Goal: Transaction & Acquisition: Purchase product/service

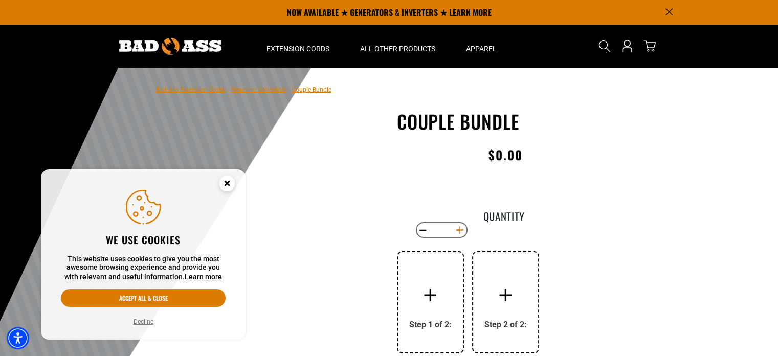
click at [464, 227] on button "Increase quantity for Couple Bundle" at bounding box center [460, 229] width 16 height 17
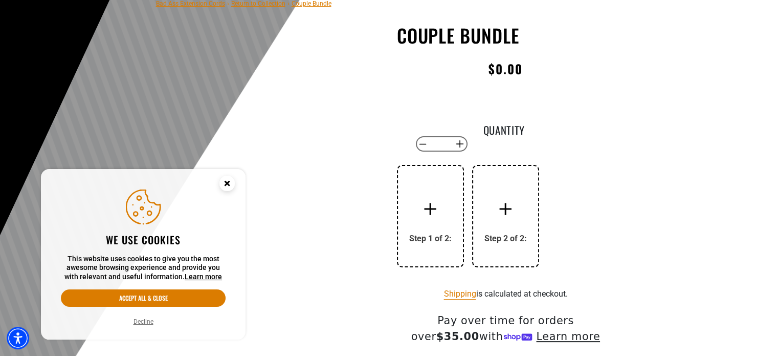
scroll to position [102, 0]
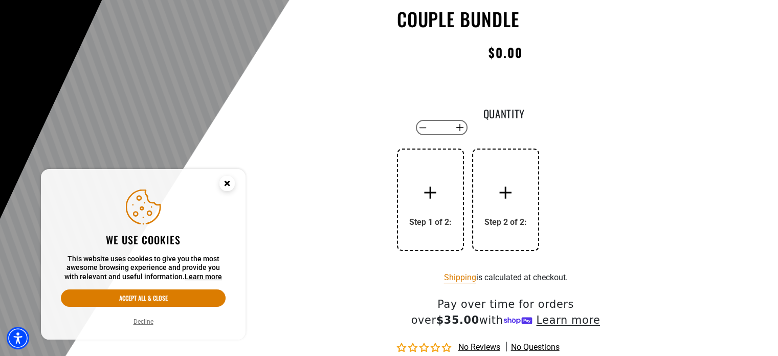
click at [436, 128] on input "*" at bounding box center [441, 127] width 21 height 17
click at [429, 134] on button "Decrease quantity for Couple Bundle" at bounding box center [423, 127] width 16 height 17
click at [428, 133] on button "Decrease quantity for Couple Bundle" at bounding box center [423, 127] width 16 height 17
click at [423, 128] on button "Decrease quantity for Couple Bundle" at bounding box center [423, 127] width 16 height 17
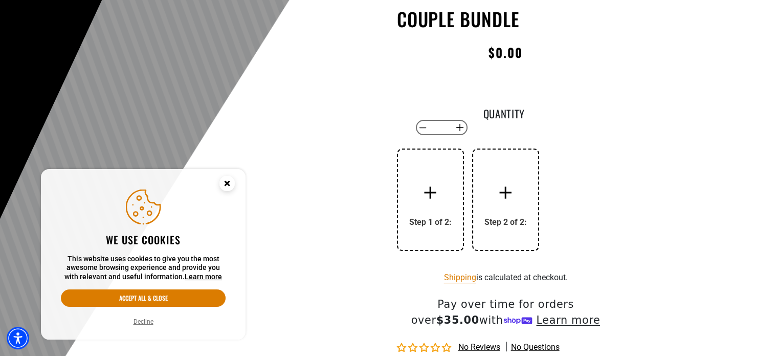
click at [436, 207] on div at bounding box center [430, 192] width 41 height 41
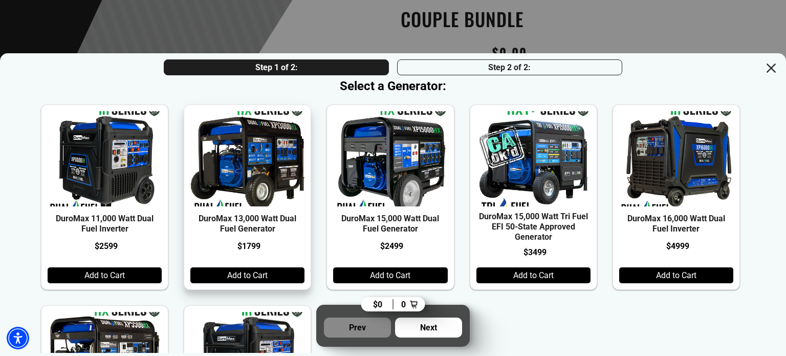
click at [253, 274] on div "Add to Cart" at bounding box center [247, 275] width 114 height 16
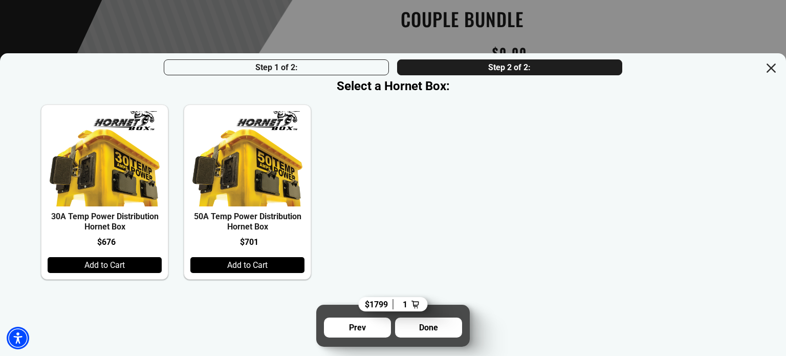
click at [399, 276] on div "30A Temp Power Distribution Hornet Box $676 Add to Cart 50A Temp Power Distribu…" at bounding box center [390, 187] width 699 height 183
click at [266, 273] on div "Add to Cart" at bounding box center [247, 265] width 114 height 16
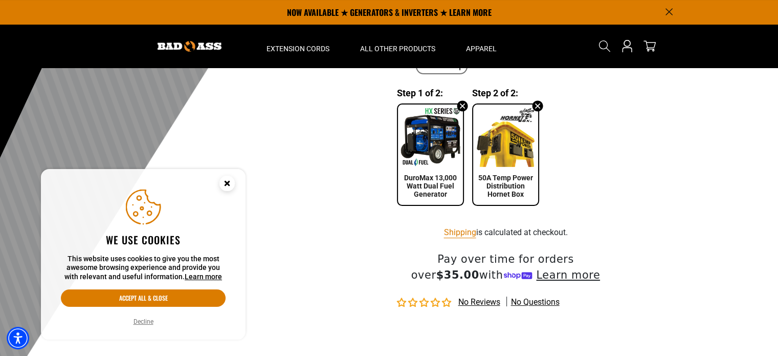
scroll to position [154, 0]
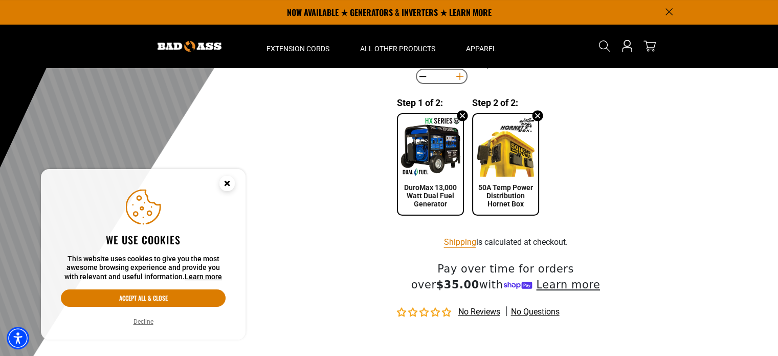
click at [458, 75] on button "Increase quantity for Couple Bundle" at bounding box center [460, 76] width 16 height 17
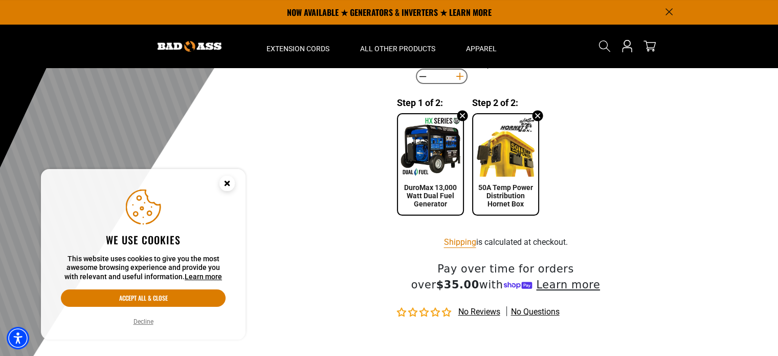
click at [458, 75] on button "Increase quantity for Couple Bundle" at bounding box center [460, 76] width 16 height 17
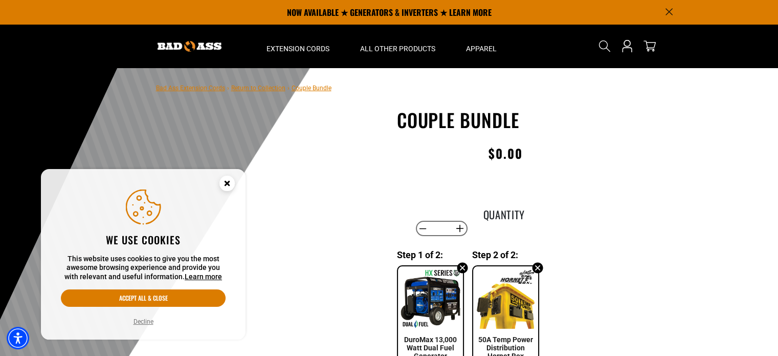
scroll to position [0, 0]
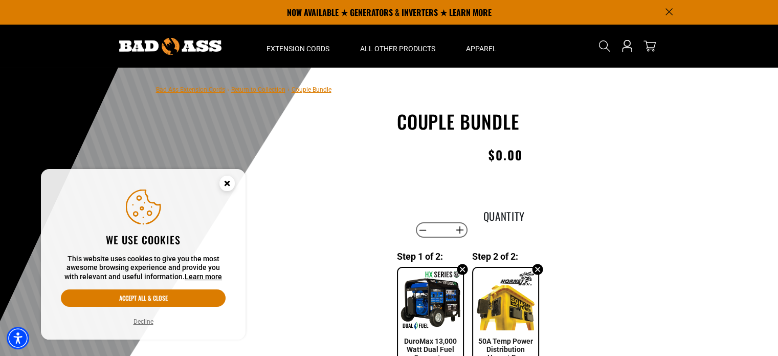
click at [231, 182] on circle "Close this option" at bounding box center [227, 183] width 15 height 15
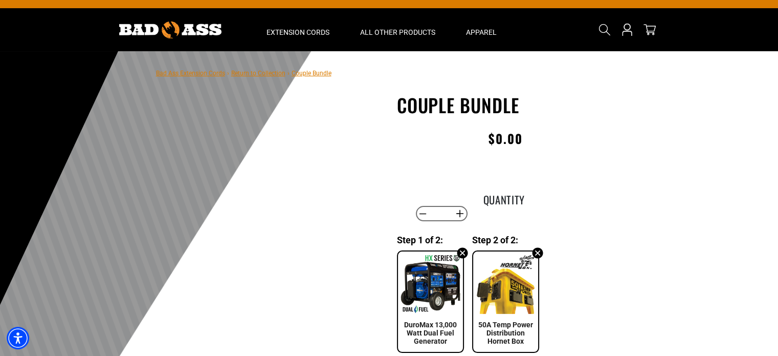
scroll to position [102, 0]
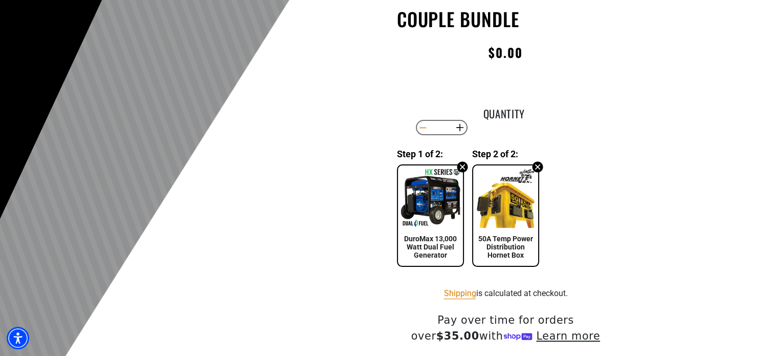
click at [427, 132] on button "Decrease quantity for Couple Bundle" at bounding box center [423, 127] width 16 height 17
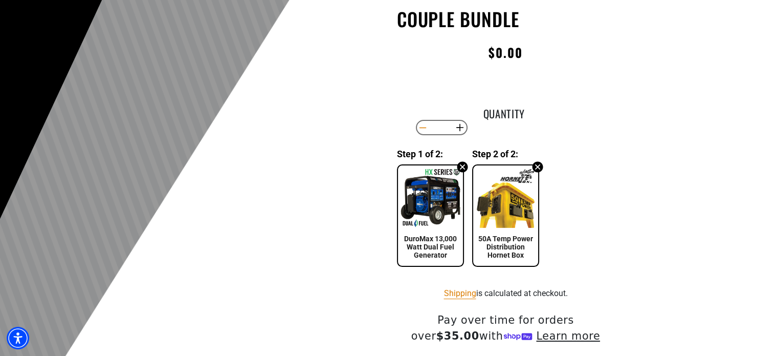
click at [427, 132] on button "Decrease quantity for Couple Bundle" at bounding box center [423, 127] width 16 height 17
click at [416, 130] on button "Decrease quantity for Couple Bundle" at bounding box center [423, 127] width 16 height 17
click at [424, 129] on button "Decrease quantity for Couple Bundle" at bounding box center [423, 127] width 16 height 17
click at [425, 129] on button "Decrease quantity for Couple Bundle" at bounding box center [423, 127] width 16 height 17
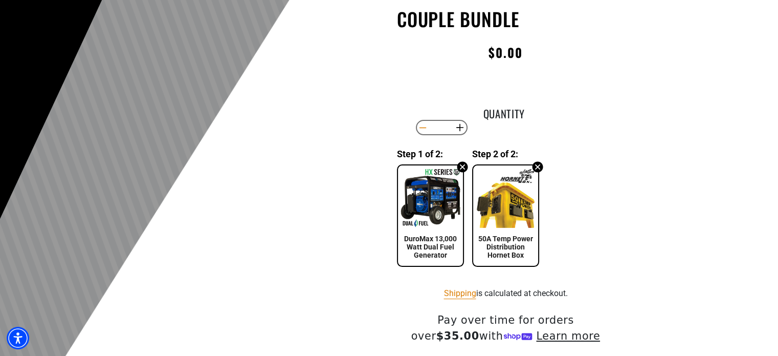
type input "*"
click at [425, 129] on button "Decrease quantity for Couple Bundle" at bounding box center [423, 127] width 16 height 17
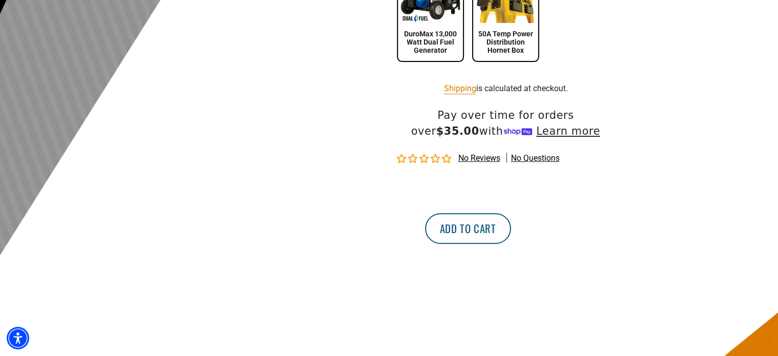
click at [511, 228] on button "Add to cart" at bounding box center [468, 228] width 86 height 31
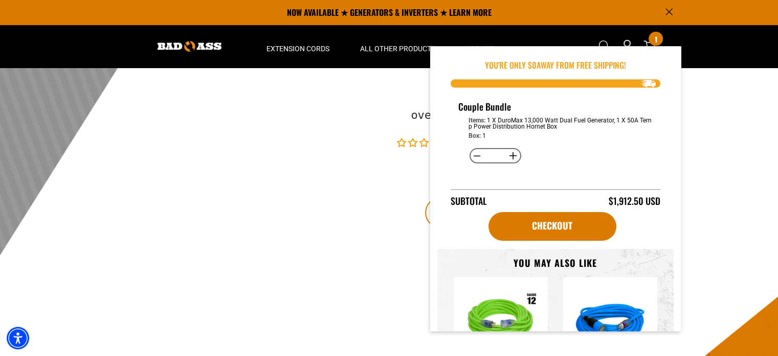
click at [511, 155] on button "Increase quantity for Couple Bundle" at bounding box center [514, 155] width 16 height 17
click at [512, 155] on button "Increase quantity for Couple Bundle" at bounding box center [514, 155] width 16 height 17
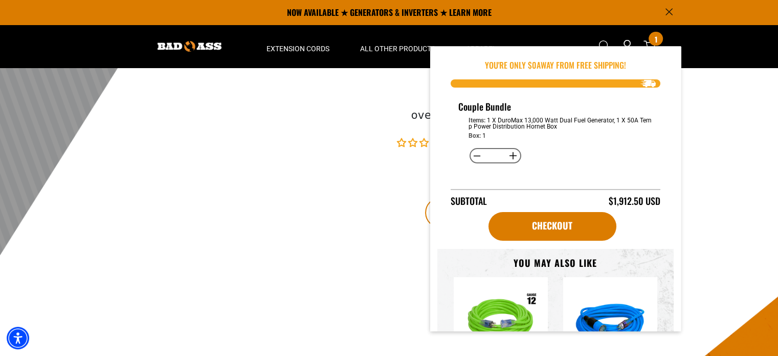
click at [512, 155] on button "Increase quantity for Couple Bundle" at bounding box center [514, 155] width 16 height 17
type input "*"
click at [512, 155] on button "Increase quantity for Couple Bundle" at bounding box center [514, 155] width 16 height 17
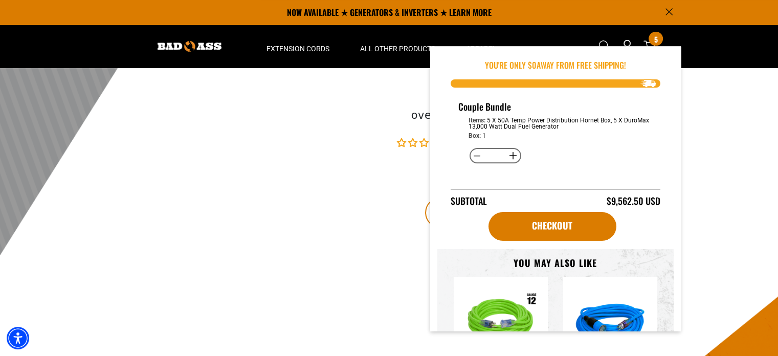
click at [512, 155] on button "Increase quantity for Couple Bundle" at bounding box center [514, 155] width 16 height 17
type input "**"
click at [475, 152] on button "Decrease quantity for Couple Bundle" at bounding box center [478, 155] width 16 height 17
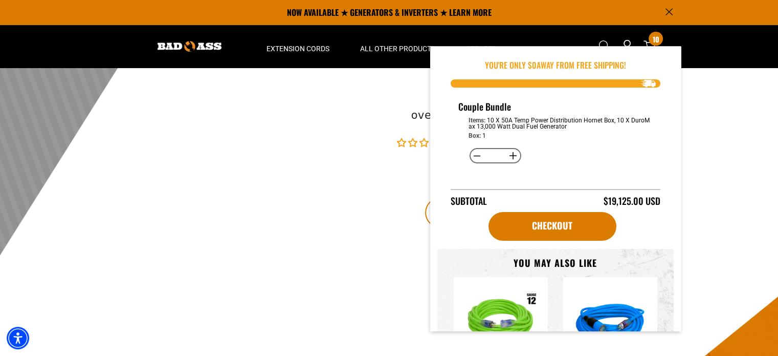
click at [475, 152] on button "Decrease quantity for Couple Bundle" at bounding box center [478, 155] width 16 height 17
click at [476, 153] on button "Decrease quantity for Couple Bundle" at bounding box center [478, 155] width 16 height 17
type input "*"
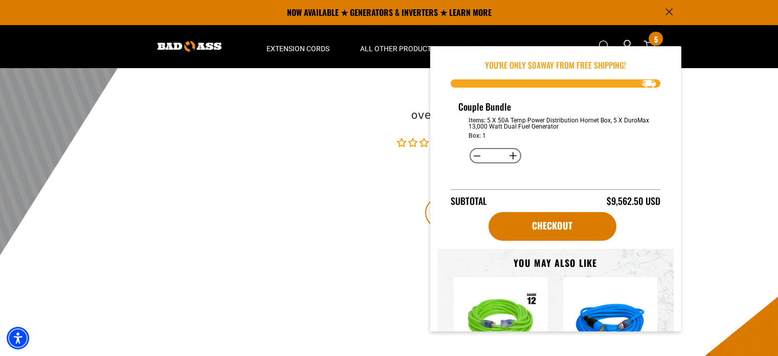
click at [476, 153] on button "Decrease quantity for Couple Bundle" at bounding box center [478, 155] width 16 height 17
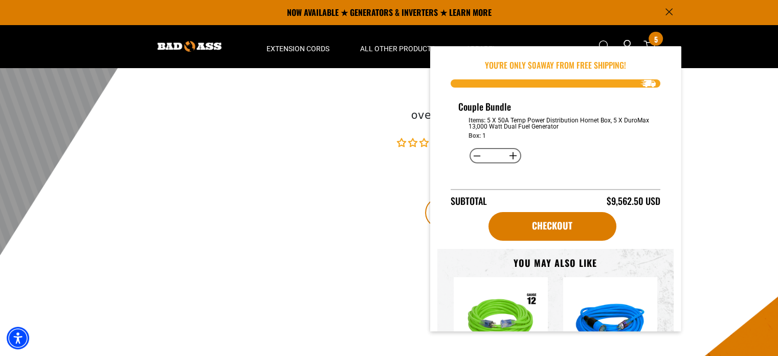
type input "*"
click at [376, 148] on div "NaN of undefined 1" at bounding box center [272, 46] width 233 height 487
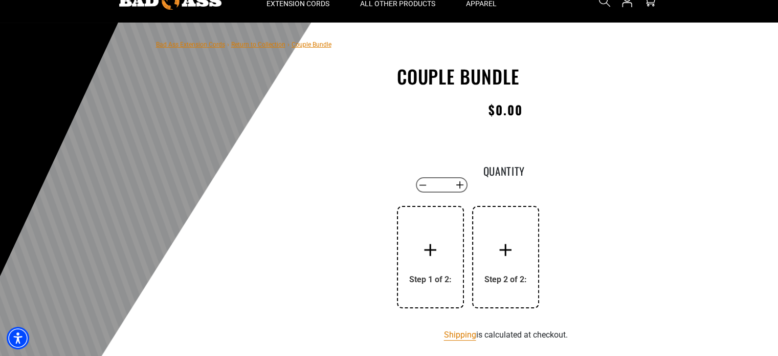
scroll to position [0, 0]
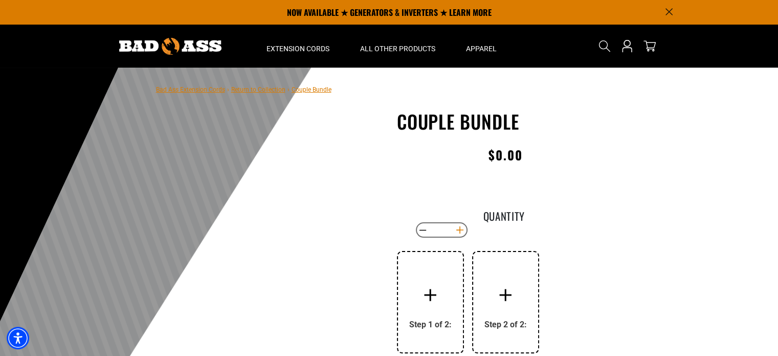
click at [459, 227] on button "Increase quantity for Couple Bundle" at bounding box center [460, 229] width 16 height 17
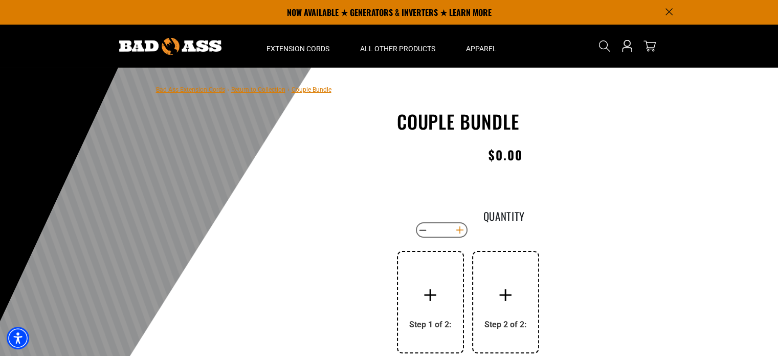
click at [459, 227] on button "Increase quantity for Couple Bundle" at bounding box center [460, 229] width 16 height 17
click at [461, 230] on button "Increase quantity for Couple Bundle" at bounding box center [460, 229] width 16 height 17
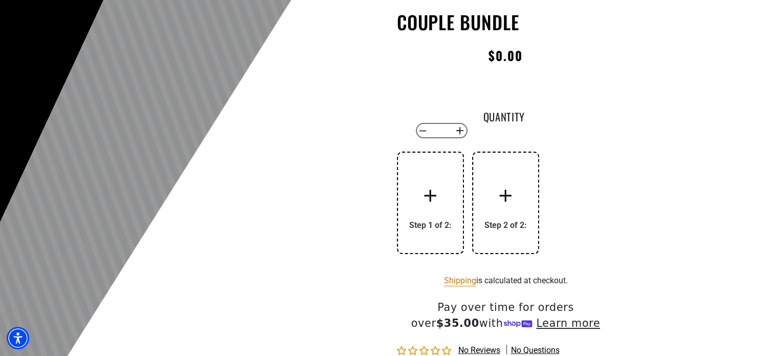
scroll to position [102, 0]
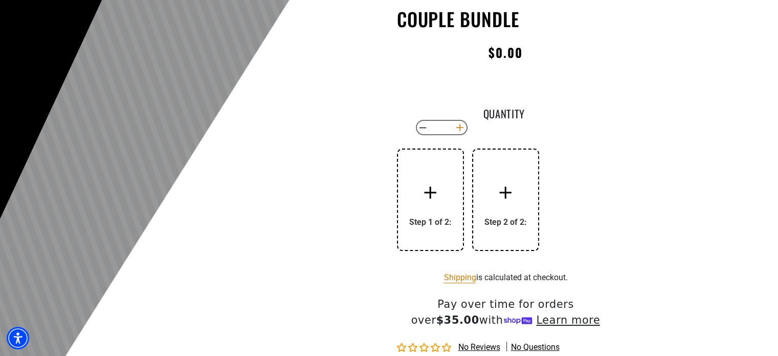
click at [461, 125] on button "Increase quantity for Couple Bundle" at bounding box center [460, 127] width 16 height 17
type input "**"
click at [450, 184] on div "Step 1 of 2:" at bounding box center [430, 199] width 42 height 55
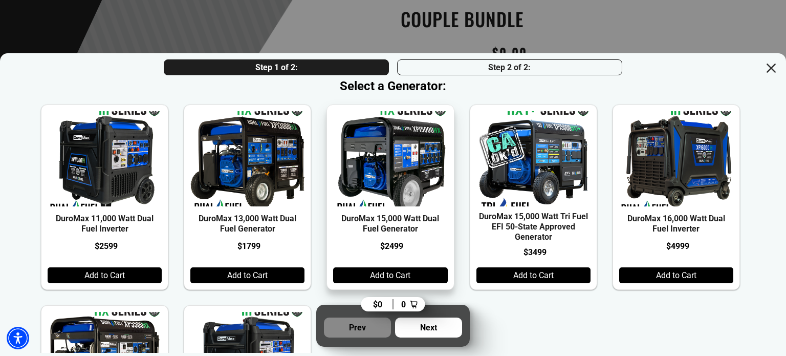
click at [400, 281] on div "Add to Cart" at bounding box center [390, 275] width 114 height 16
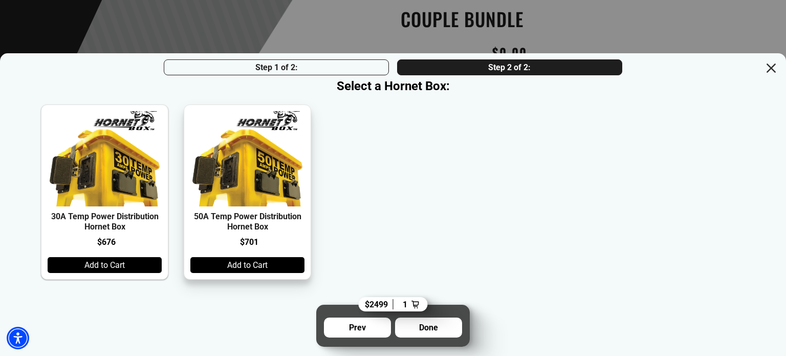
click at [272, 268] on div "Add to Cart" at bounding box center [247, 265] width 114 height 16
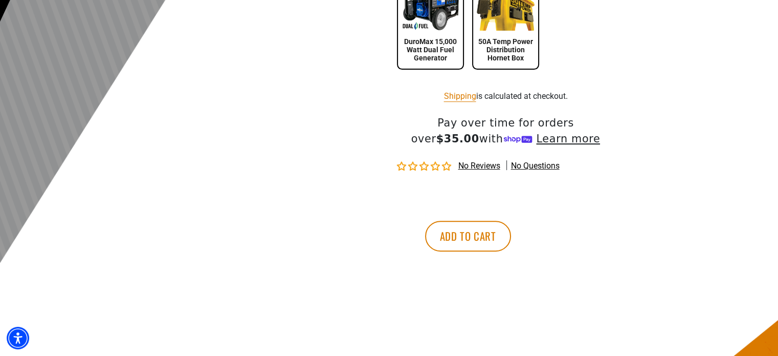
scroll to position [307, 0]
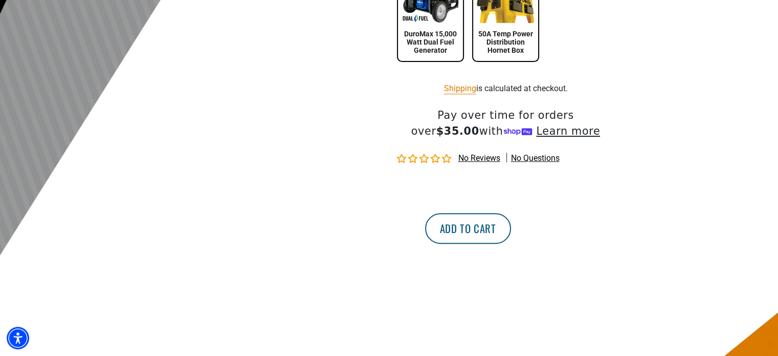
click at [511, 216] on button "Add to cart" at bounding box center [468, 228] width 86 height 31
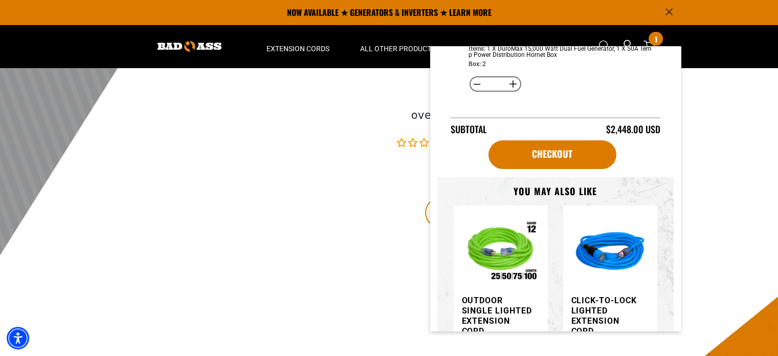
scroll to position [0, 0]
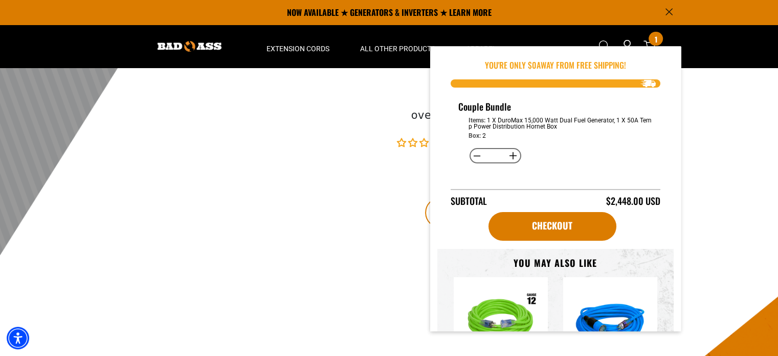
click at [475, 157] on button "Decrease quantity for Couple Bundle" at bounding box center [478, 155] width 16 height 17
type input "*"
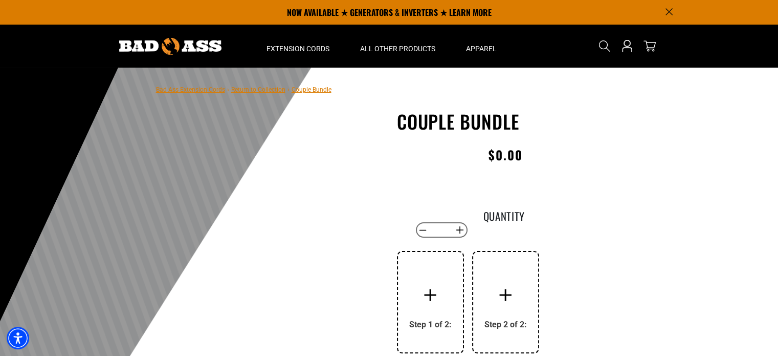
drag, startPoint x: 457, startPoint y: 216, endPoint x: 529, endPoint y: 221, distance: 71.8
click at [529, 221] on div "Quantity Decrease quantity for Couple Bundle ** Increase quantity for Couple Bu…" at bounding box center [506, 223] width 218 height 31
drag, startPoint x: 479, startPoint y: 151, endPoint x: 547, endPoint y: 157, distance: 68.3
click at [547, 157] on div "Regular price $0.00 Regular price Sale price 0.00 Unit price / per Sale Sold out" at bounding box center [506, 157] width 218 height 26
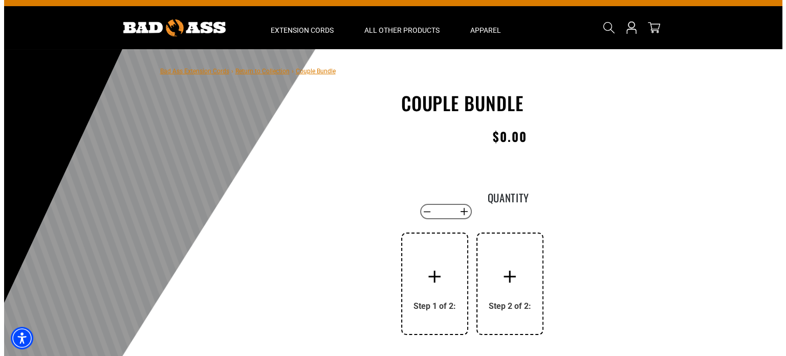
scroll to position [51, 0]
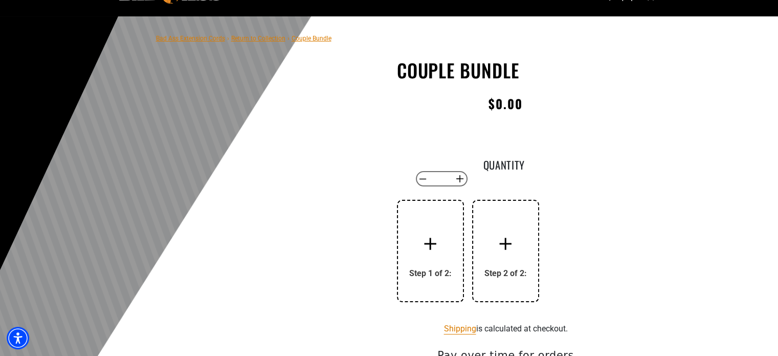
click at [448, 253] on div "Step 1 of 2:" at bounding box center [430, 250] width 42 height 55
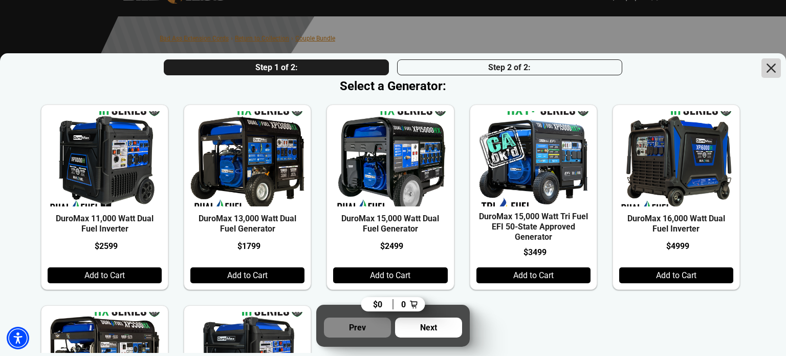
click at [772, 65] on icon at bounding box center [771, 67] width 17 height 17
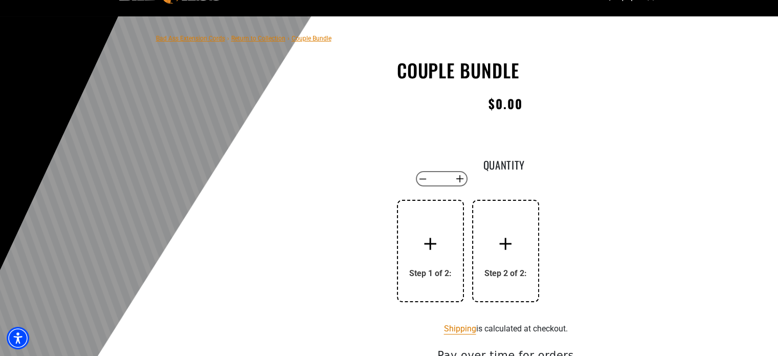
click at [454, 249] on div "Step 1 of 2:" at bounding box center [430, 251] width 67 height 102
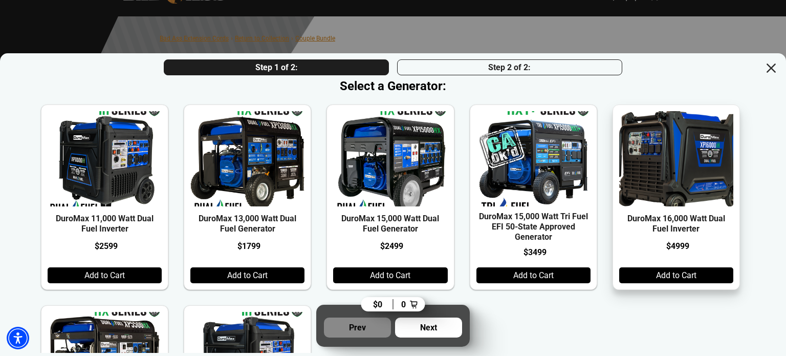
click at [691, 117] on img at bounding box center [675, 159] width 137 height 114
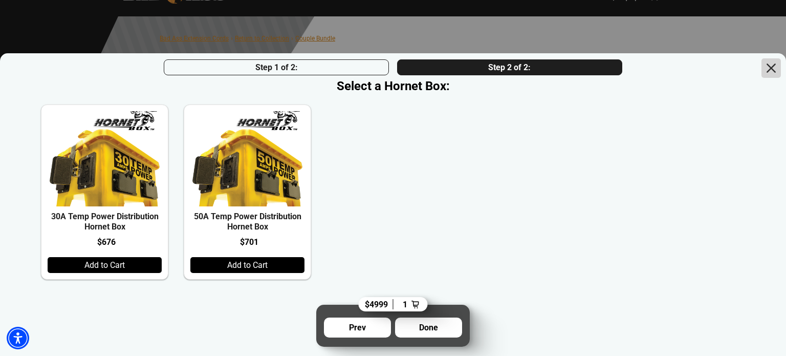
click at [767, 67] on icon at bounding box center [771, 67] width 17 height 17
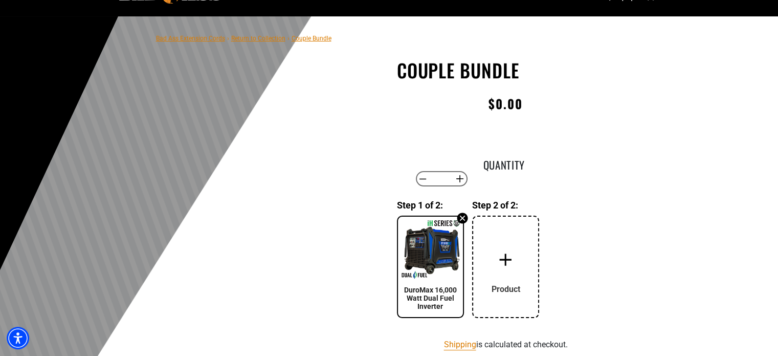
click at [460, 221] on icon at bounding box center [462, 217] width 11 height 11
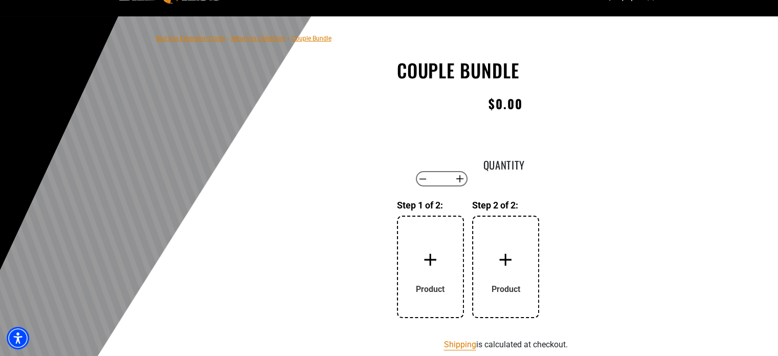
click at [447, 254] on div at bounding box center [430, 259] width 41 height 41
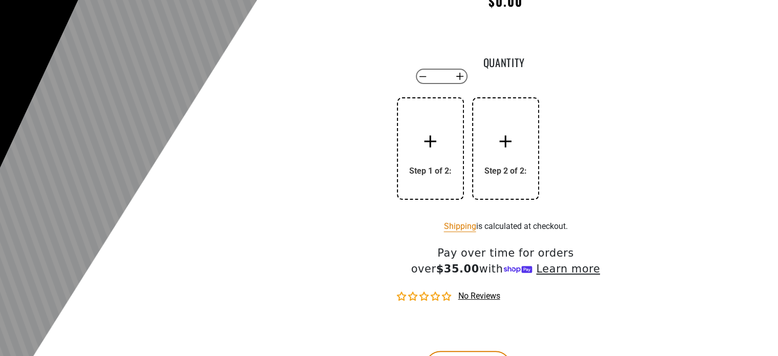
click at [440, 178] on div "Step 1 of 2:" at bounding box center [430, 148] width 67 height 102
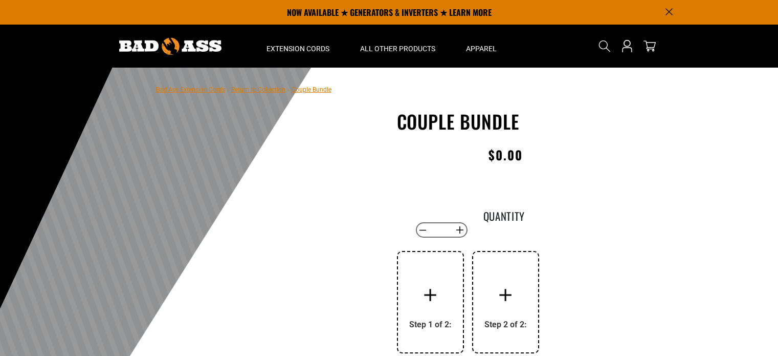
scroll to position [154, 0]
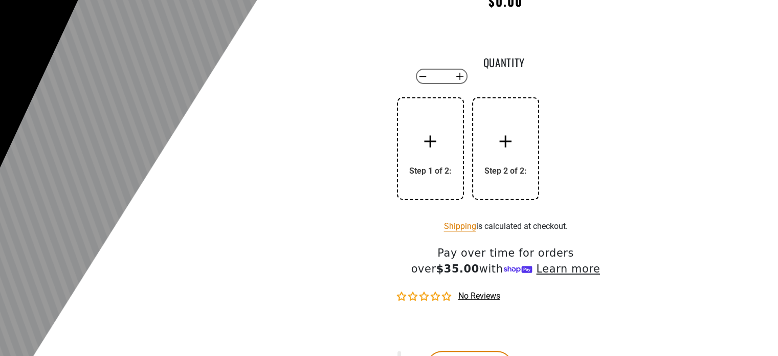
click at [444, 160] on div "Step 1 of 2:" at bounding box center [430, 148] width 42 height 55
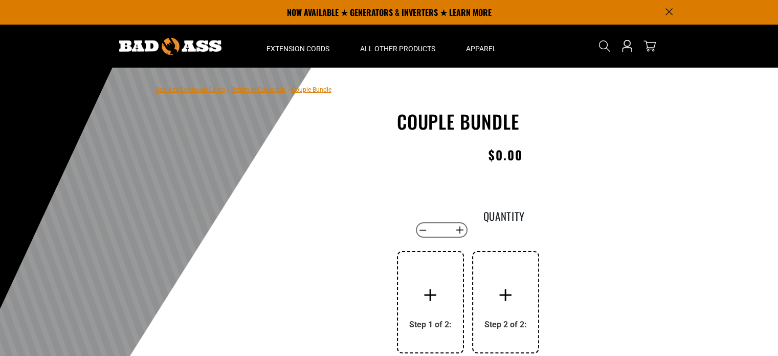
click at [440, 294] on div at bounding box center [430, 294] width 41 height 41
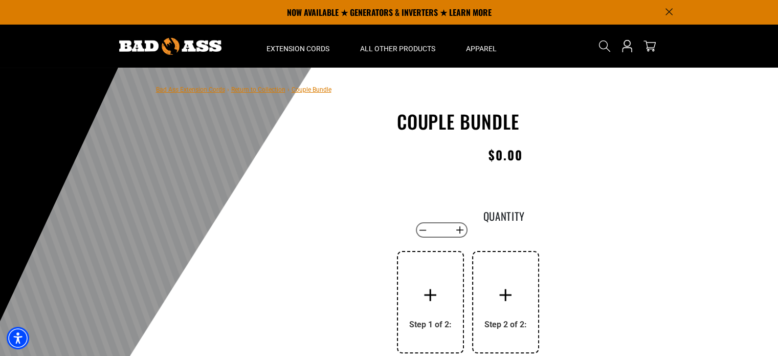
click at [459, 292] on div "Step 1 of 2:" at bounding box center [430, 302] width 67 height 102
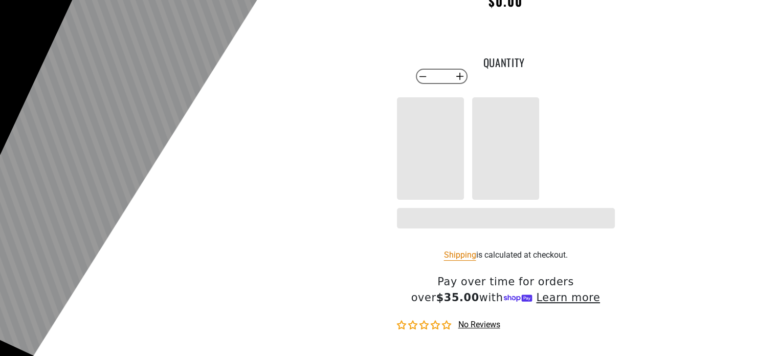
click at [429, 152] on div at bounding box center [430, 148] width 67 height 102
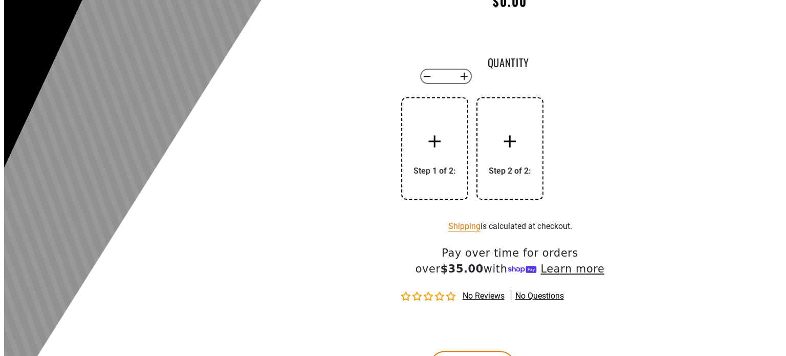
scroll to position [154, 0]
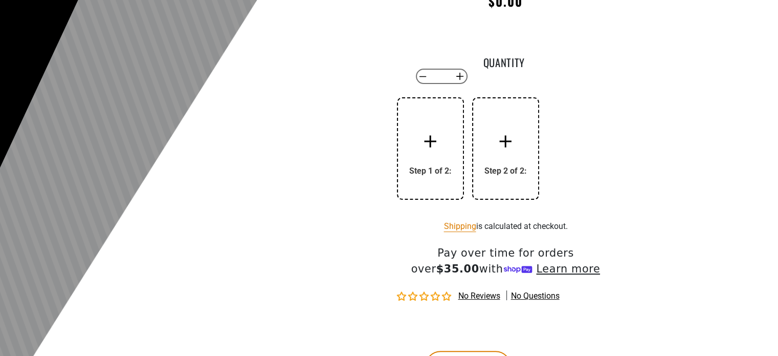
click at [443, 147] on div at bounding box center [430, 141] width 41 height 41
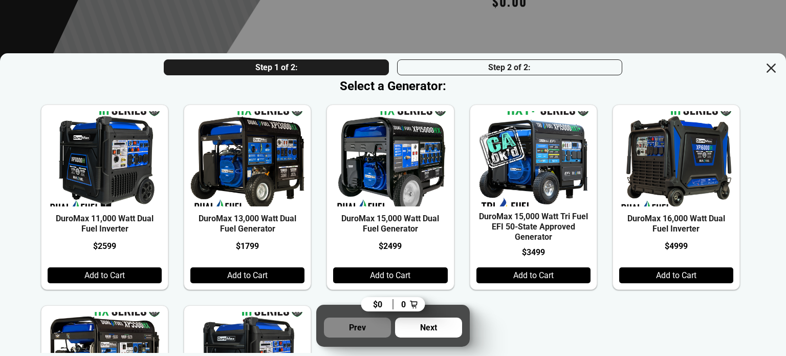
scroll to position [0, 0]
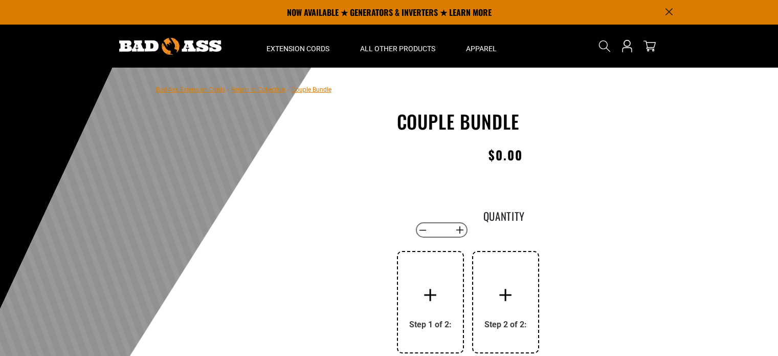
click at [442, 274] on div at bounding box center [430, 294] width 41 height 41
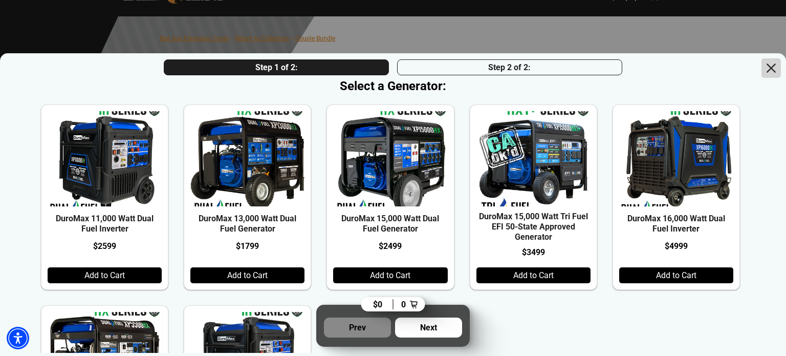
click at [778, 67] on icon at bounding box center [771, 67] width 17 height 17
